Goal: Find specific page/section: Find specific page/section

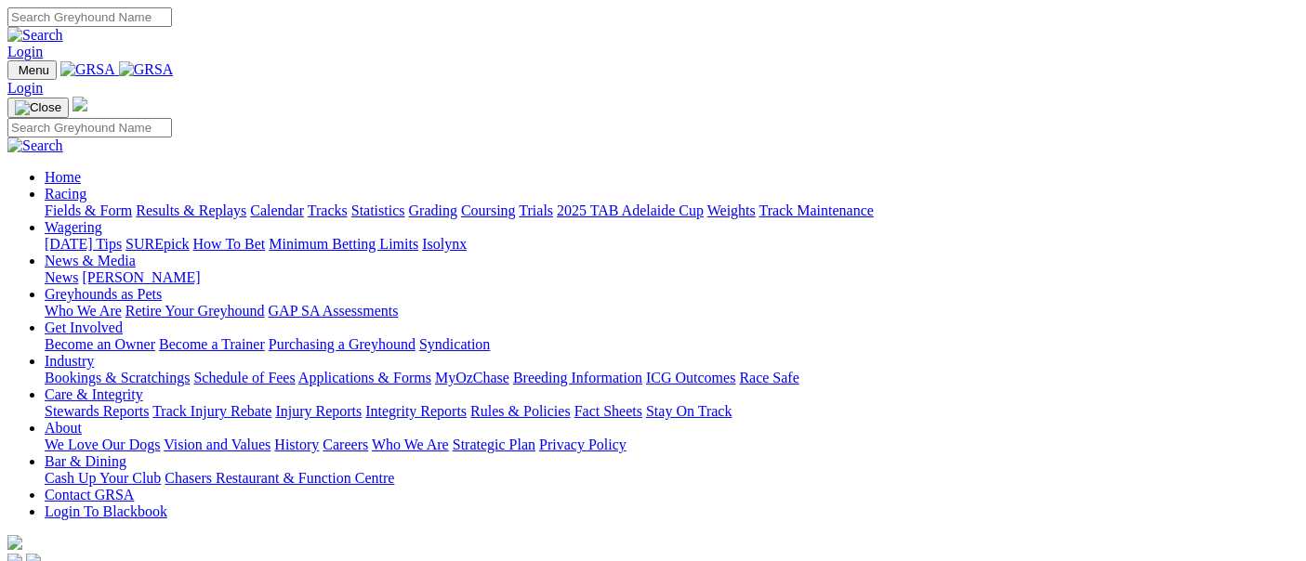
click at [86, 186] on link "Racing" at bounding box center [66, 194] width 42 height 16
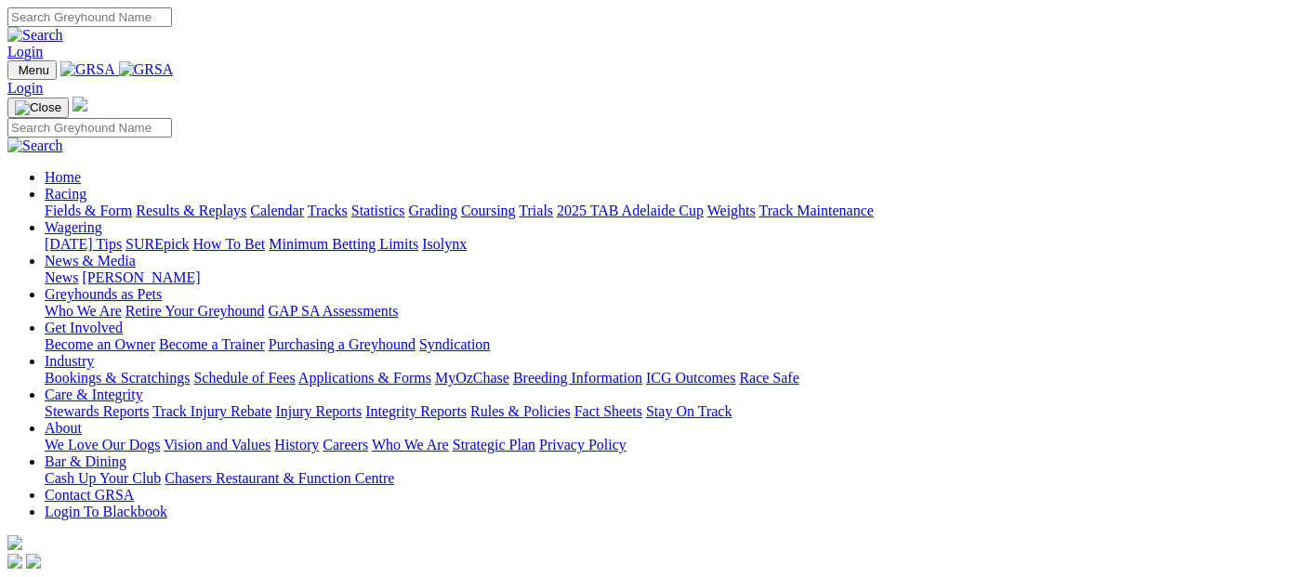
click at [86, 186] on link "Racing" at bounding box center [66, 194] width 42 height 16
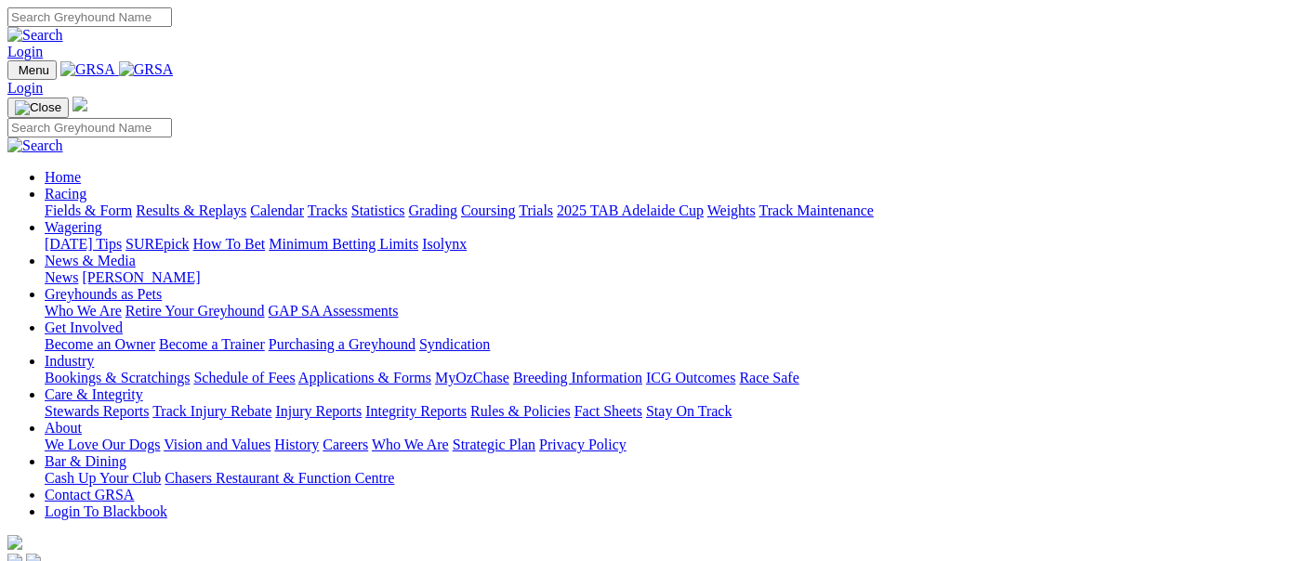
click at [85, 203] on link "Fields & Form" at bounding box center [88, 211] width 87 height 16
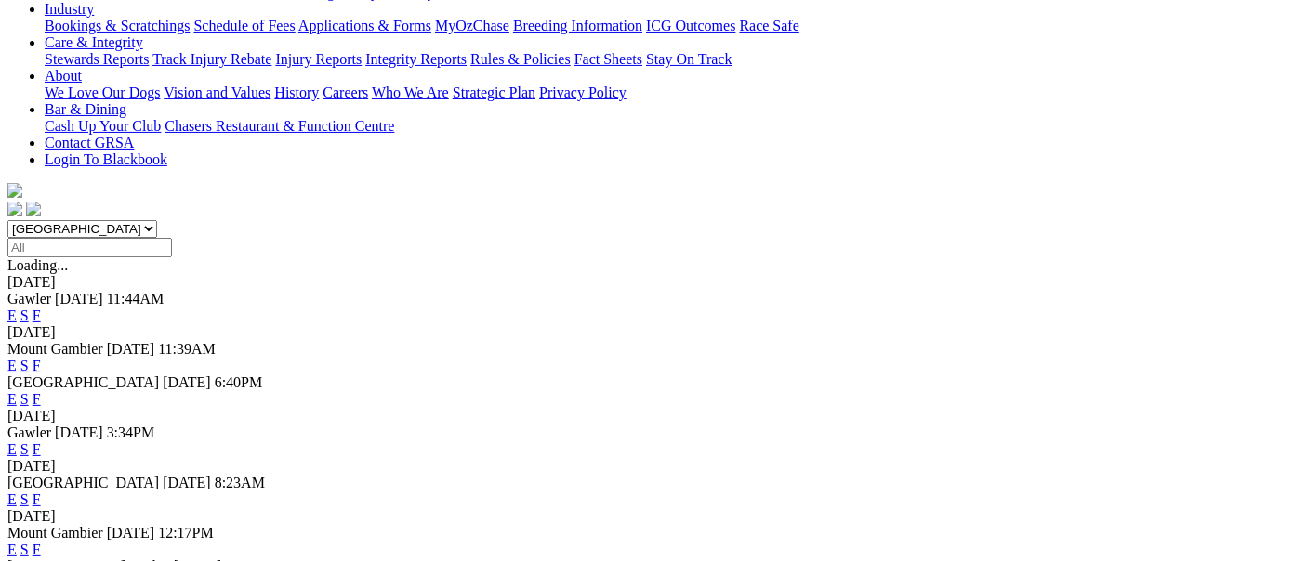
scroll to position [413, 0]
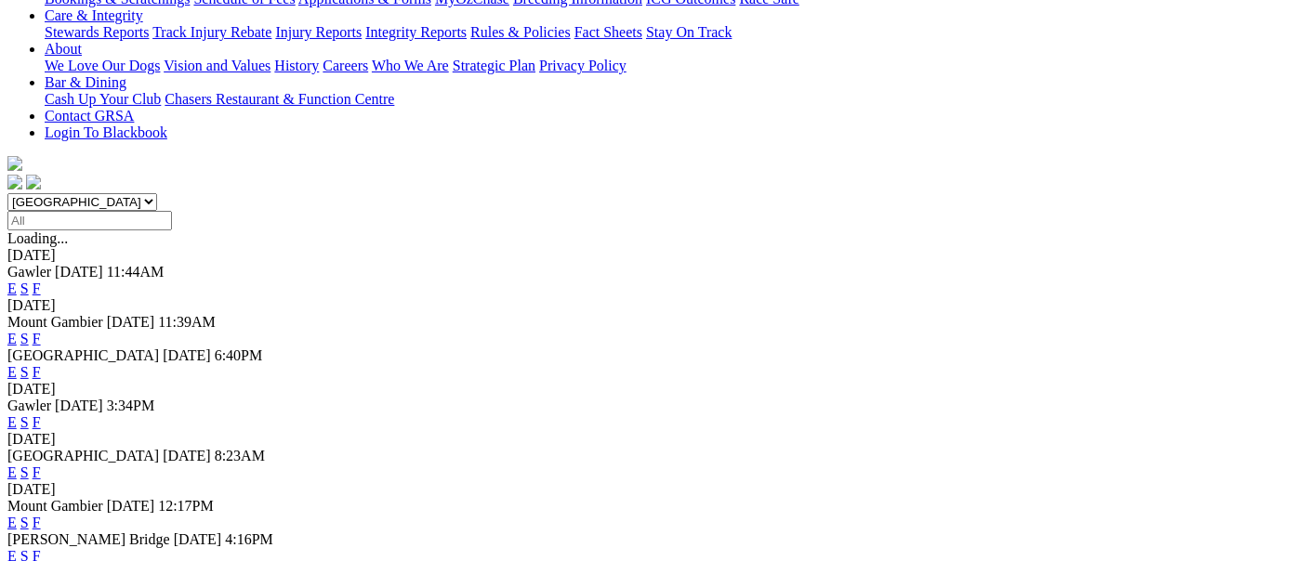
click at [41, 548] on link "F" at bounding box center [37, 556] width 8 height 16
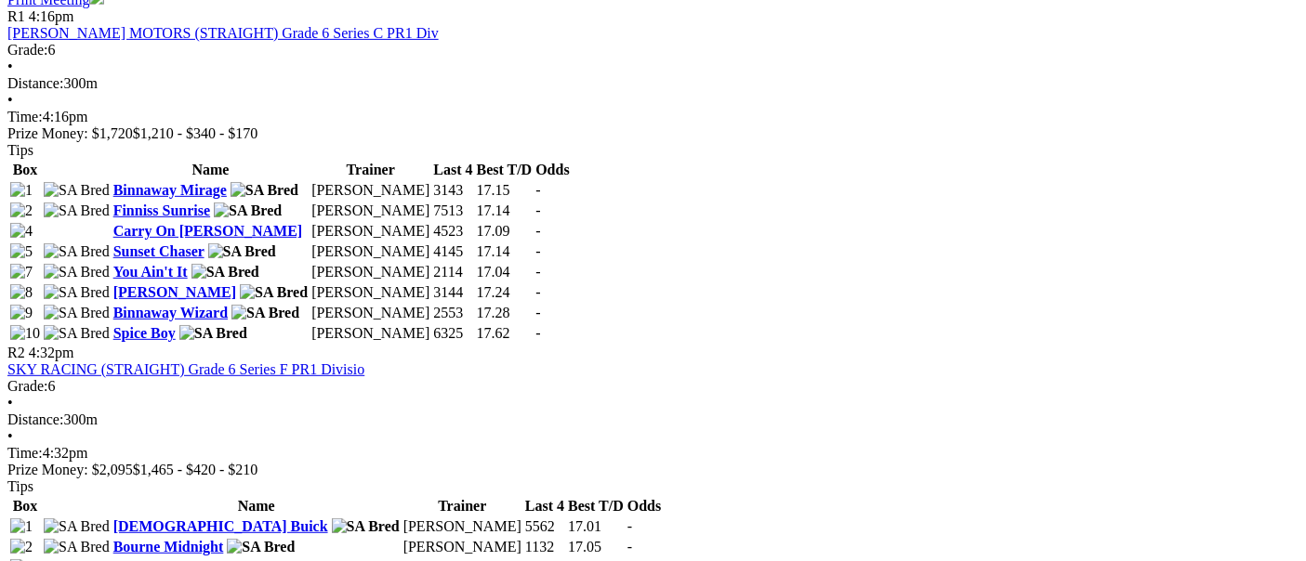
scroll to position [930, 0]
